Goal: Task Accomplishment & Management: Manage account settings

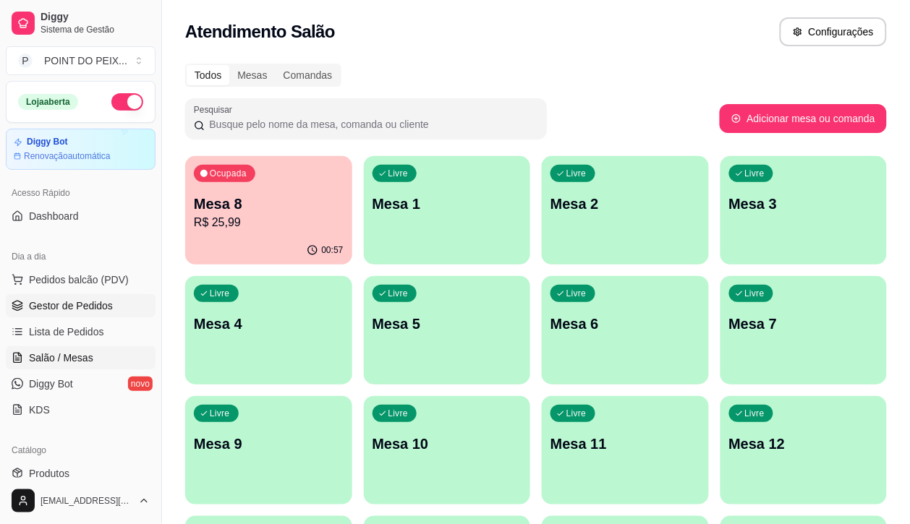
click at [77, 311] on span "Gestor de Pedidos" at bounding box center [71, 306] width 84 height 14
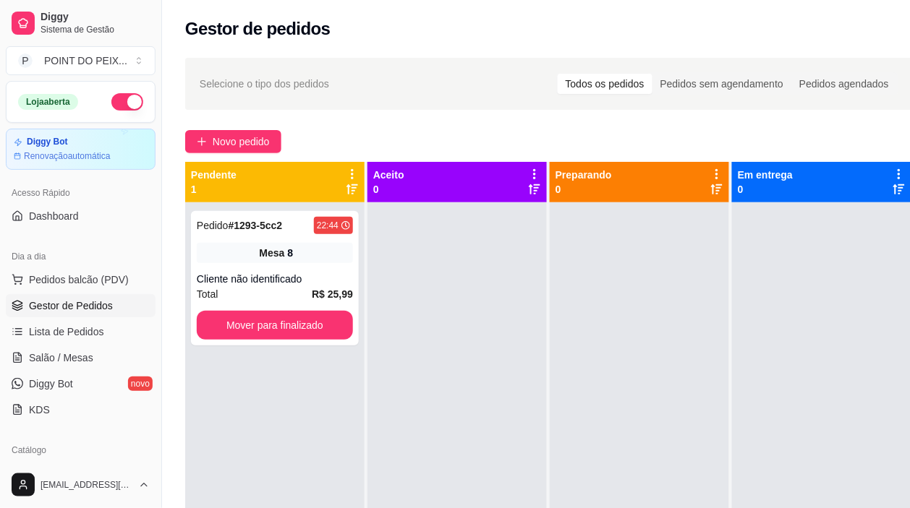
scroll to position [90, 0]
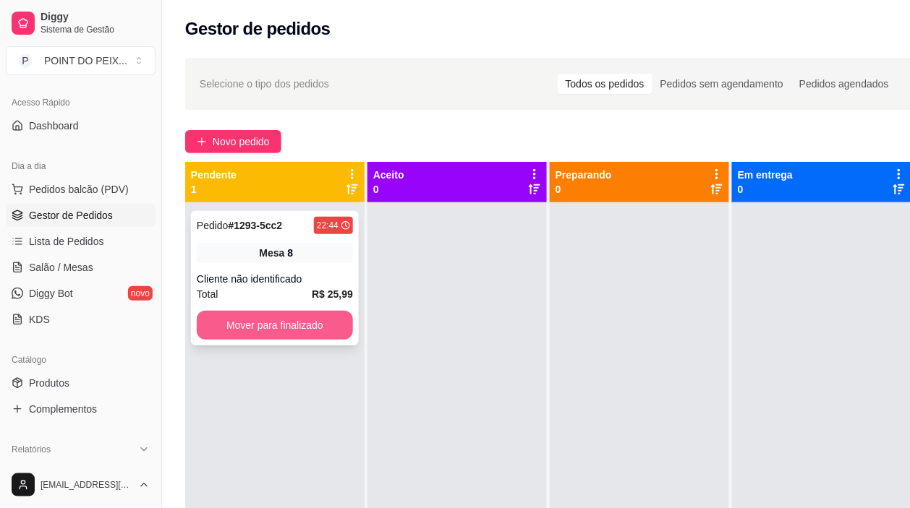
click at [286, 322] on button "Mover para finalizado" at bounding box center [275, 325] width 156 height 29
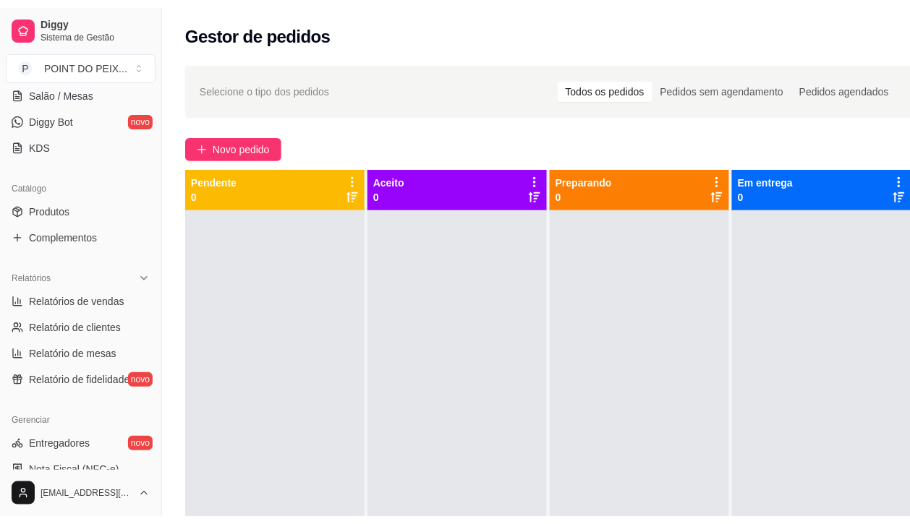
scroll to position [271, 0]
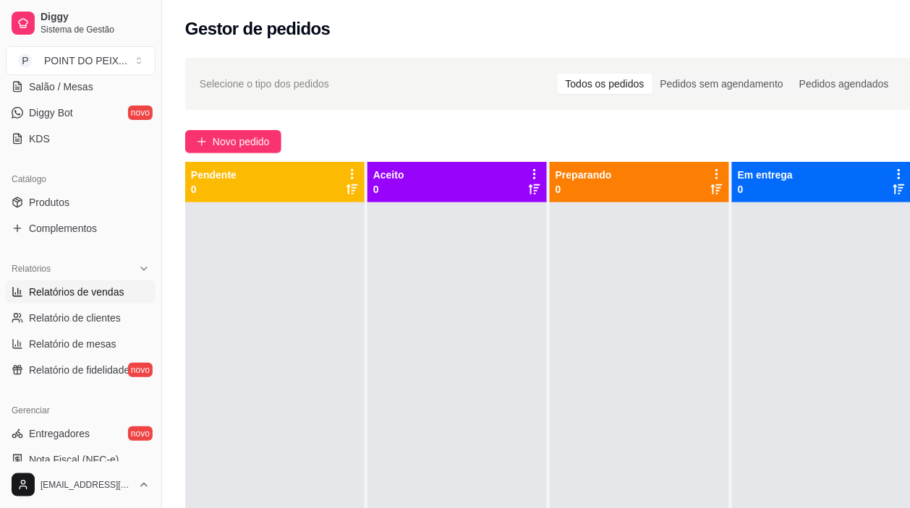
click at [101, 288] on span "Relatórios de vendas" at bounding box center [76, 292] width 95 height 14
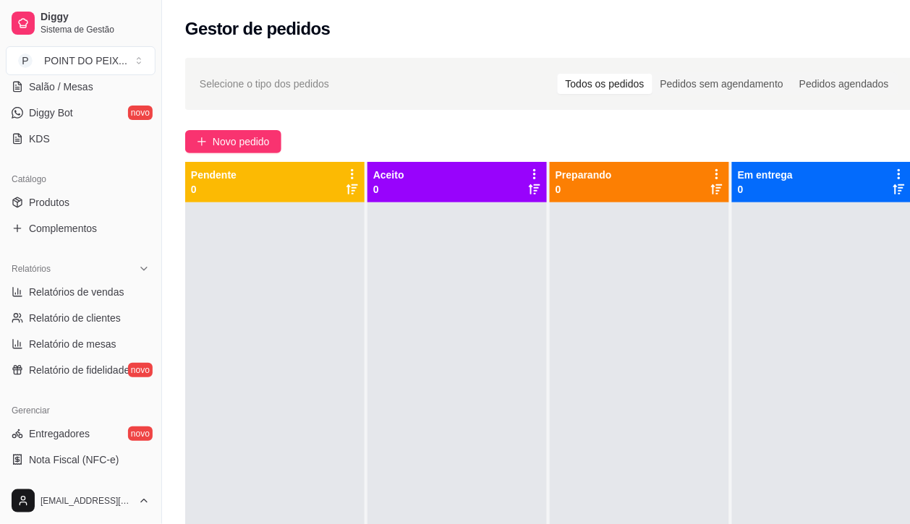
select select "ALL"
select select "0"
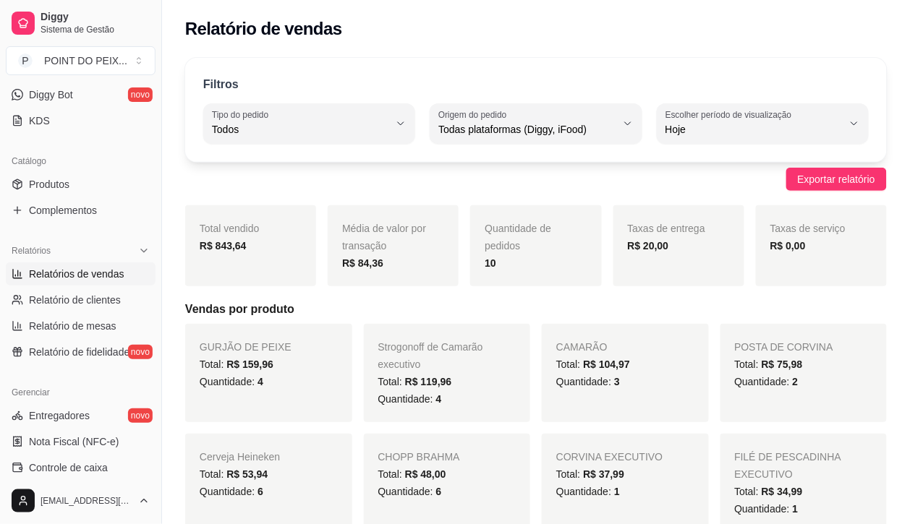
scroll to position [362, 0]
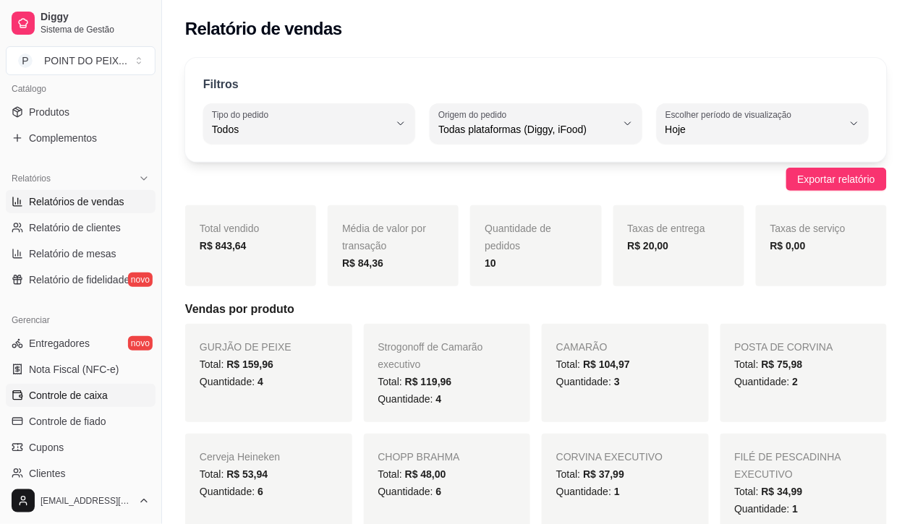
click at [80, 395] on span "Controle de caixa" at bounding box center [68, 395] width 79 height 14
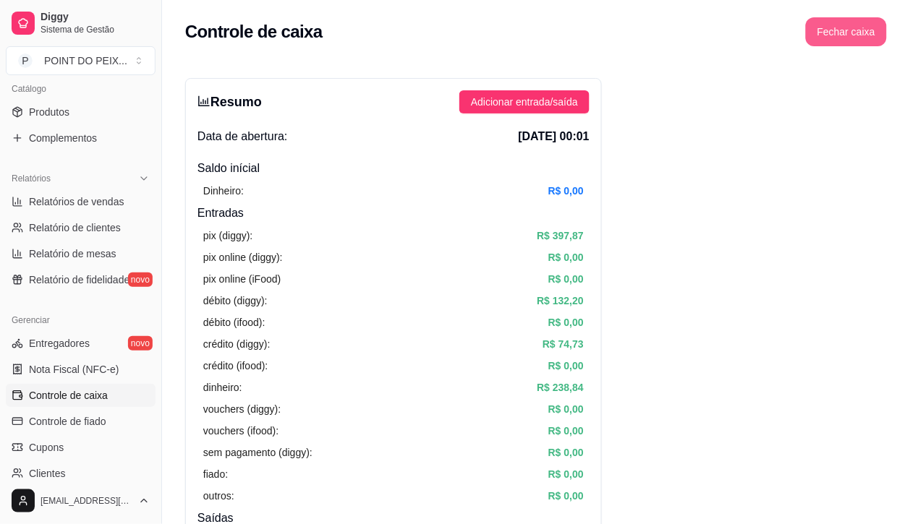
click at [858, 27] on button "Fechar caixa" at bounding box center [846, 31] width 81 height 29
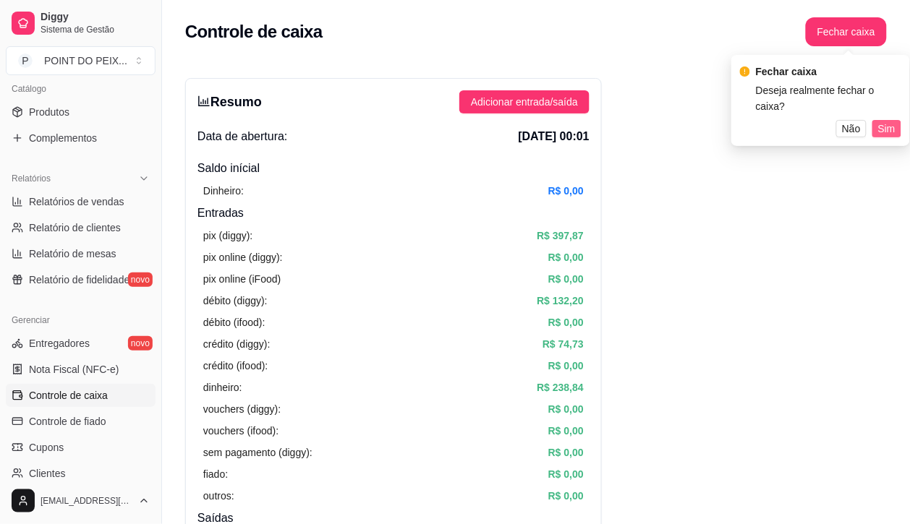
click at [884, 121] on span "Sim" at bounding box center [886, 129] width 17 height 16
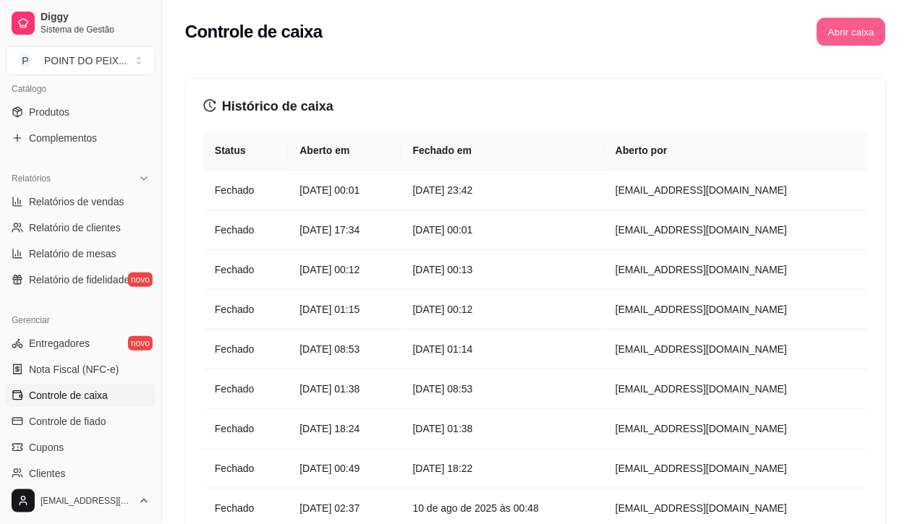
click at [847, 38] on button "Abrir caixa" at bounding box center [850, 32] width 69 height 28
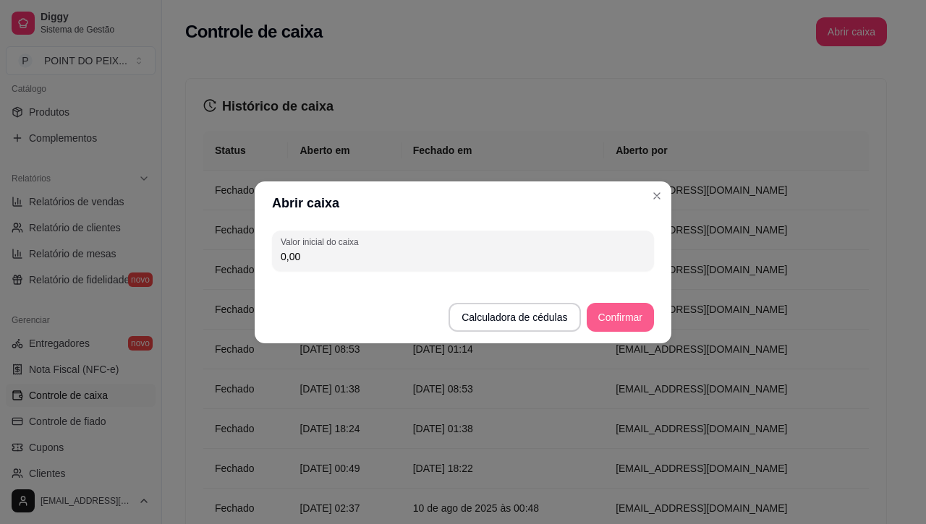
click at [608, 317] on button "Confirmar" at bounding box center [619, 317] width 67 height 29
